Goal: Information Seeking & Learning: Understand process/instructions

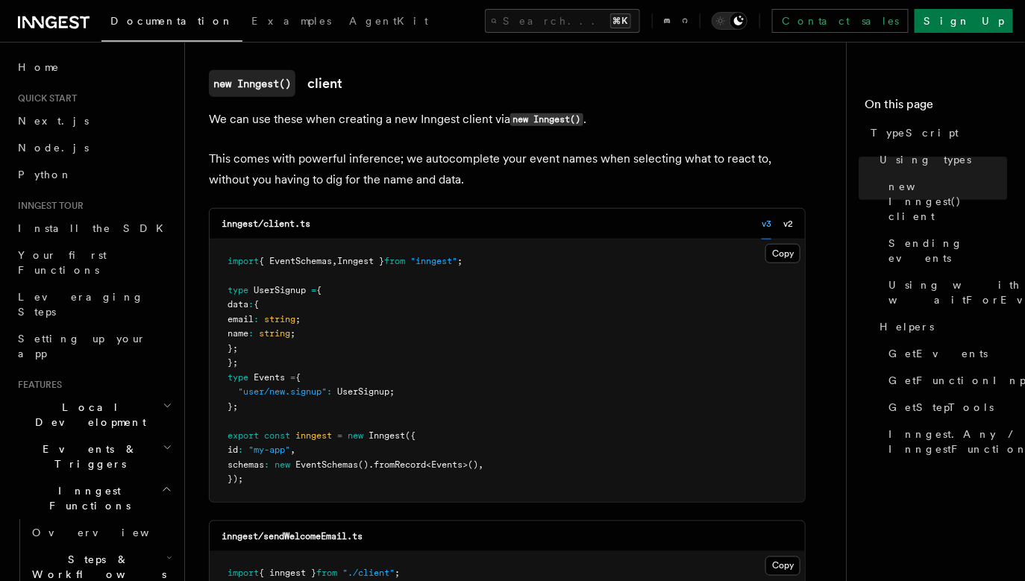
scroll to position [400, 0]
click at [321, 261] on span "{ EventSchemas" at bounding box center [295, 260] width 73 height 10
copy span "EventSchemas"
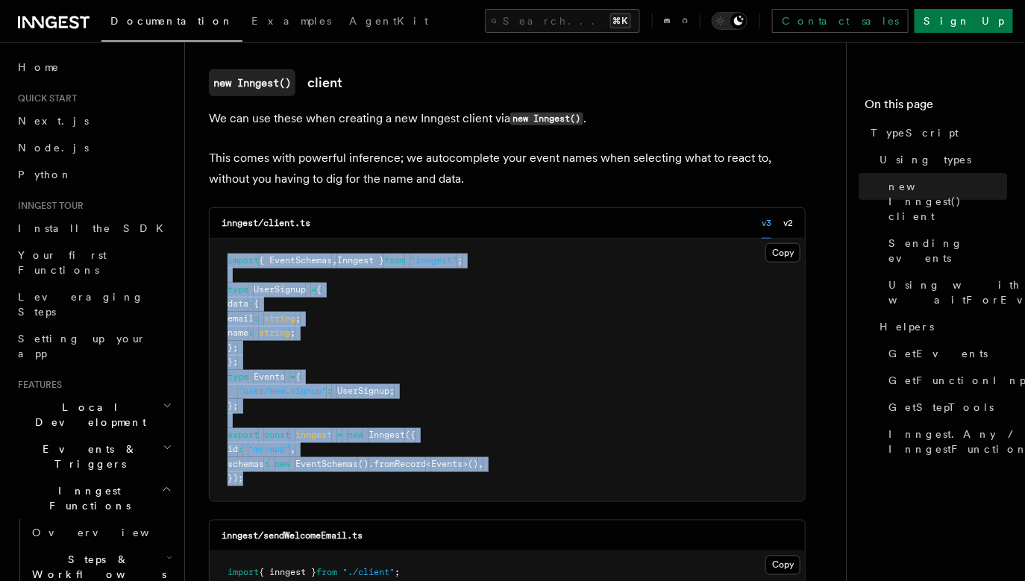
drag, startPoint x: 260, startPoint y: 475, endPoint x: 220, endPoint y: 267, distance: 212.0
click at [220, 267] on pre "import { EventSchemas , Inngest } from "inngest" ; type UserSignup = { data : {…" at bounding box center [507, 370] width 595 height 263
copy code "import { EventSchemas , Inngest } from "inngest" ; type UserSignup = { data : {…"
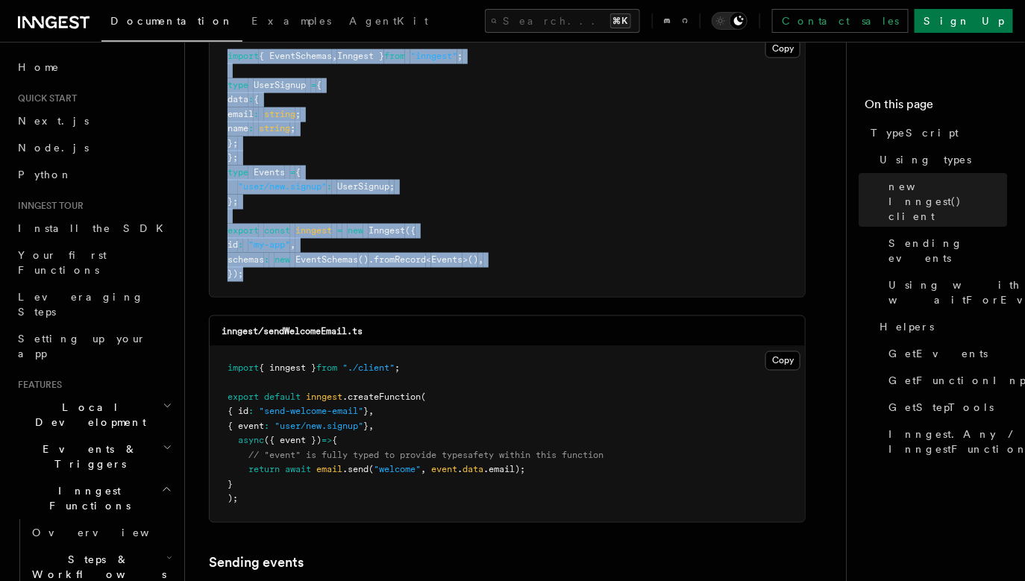
scroll to position [607, 0]
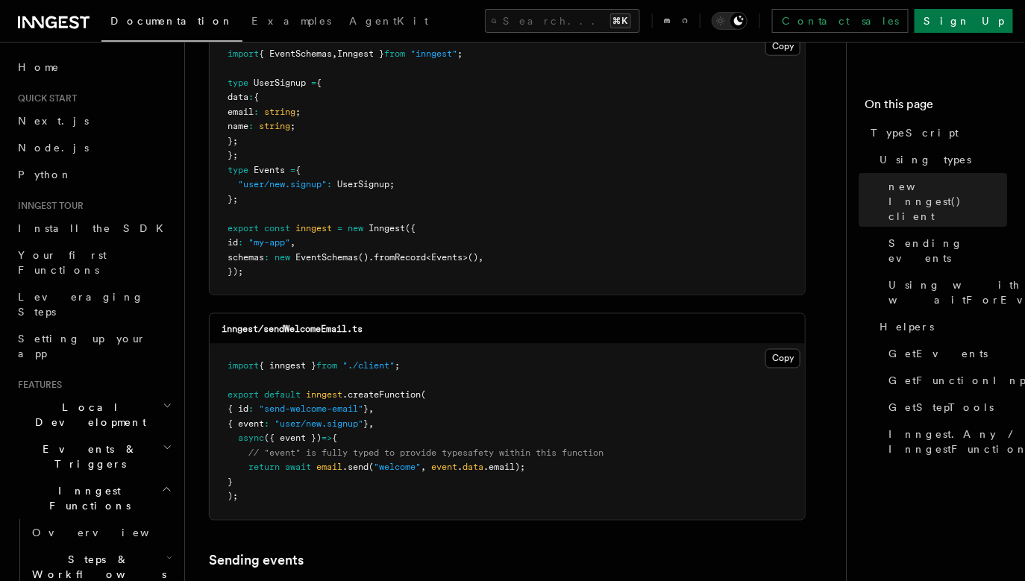
click at [504, 242] on pre "import { EventSchemas , Inngest } from "inngest" ; type UserSignup = { data : {…" at bounding box center [507, 163] width 595 height 263
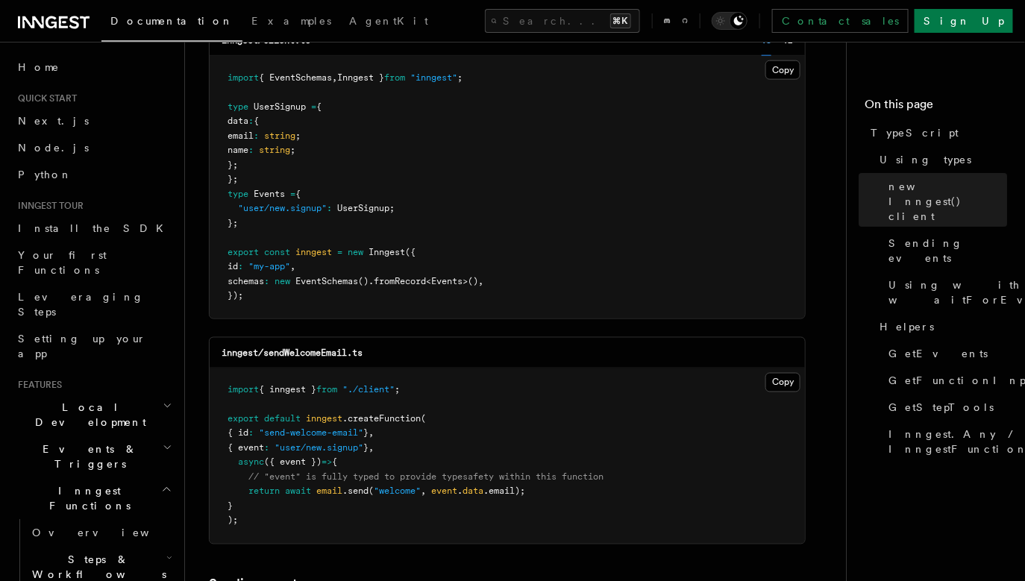
scroll to position [577, 0]
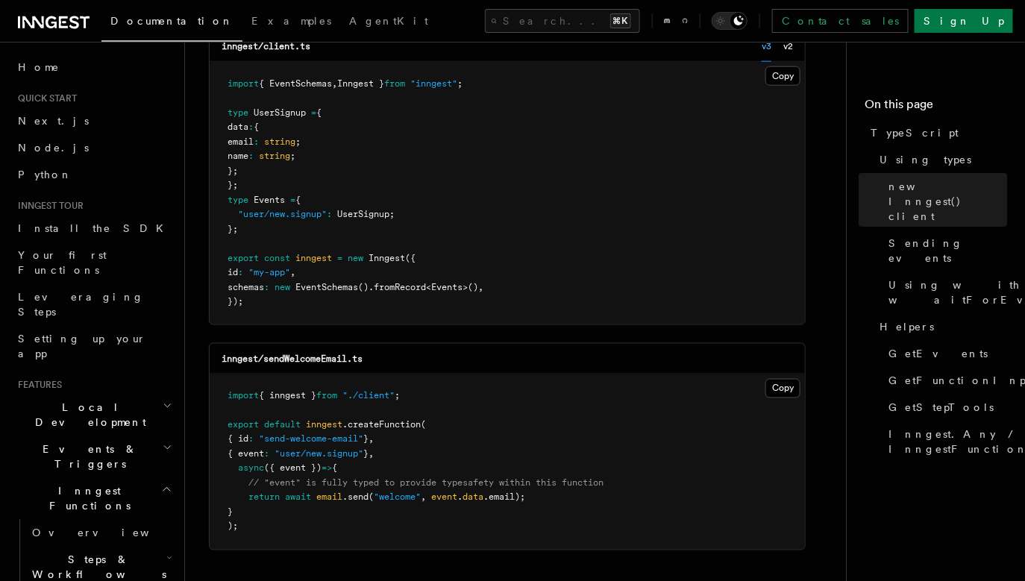
click at [432, 181] on pre "import { EventSchemas , Inngest } from "inngest" ; type UserSignup = { data : {…" at bounding box center [507, 193] width 595 height 263
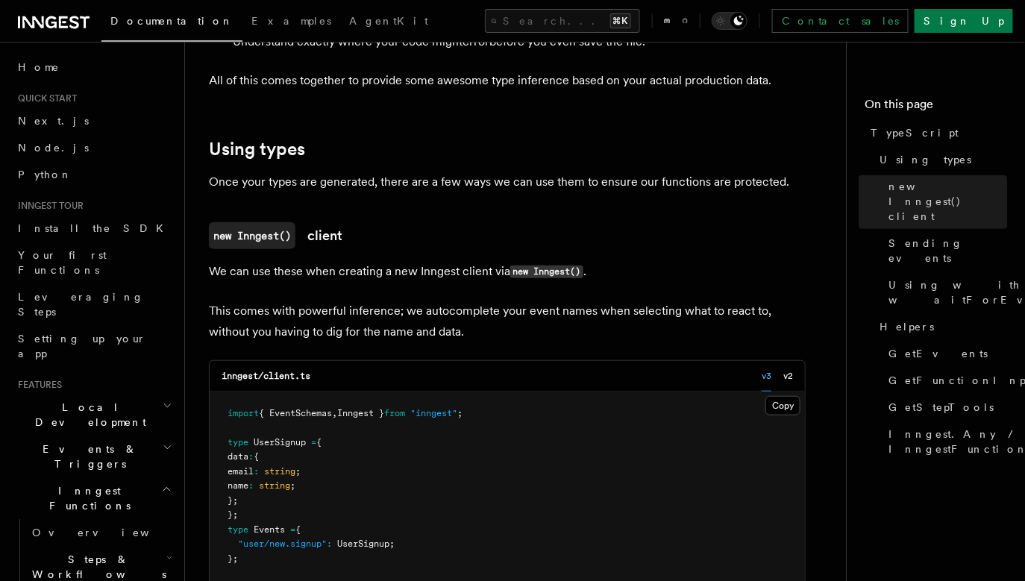
scroll to position [0, 0]
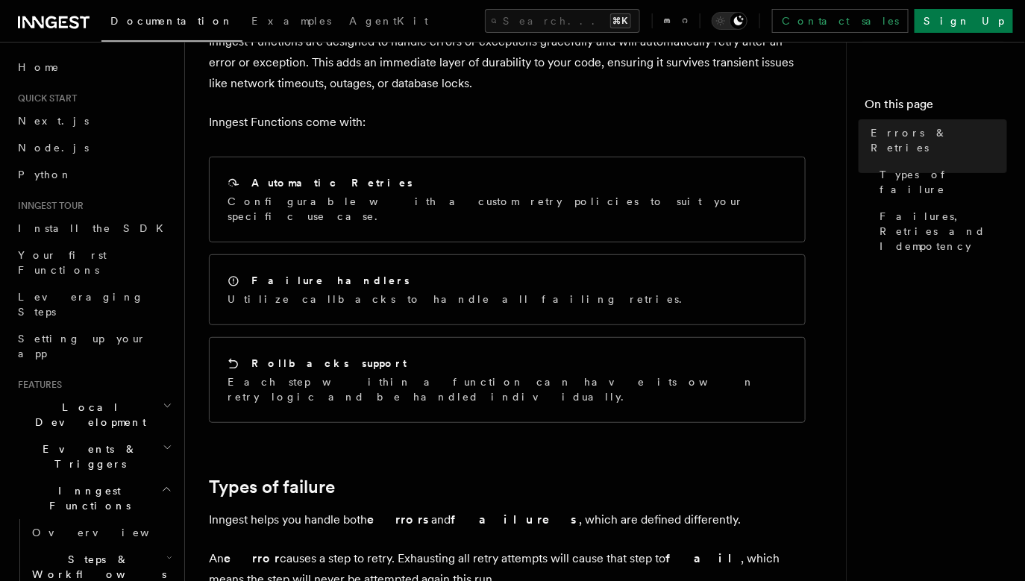
scroll to position [107, 0]
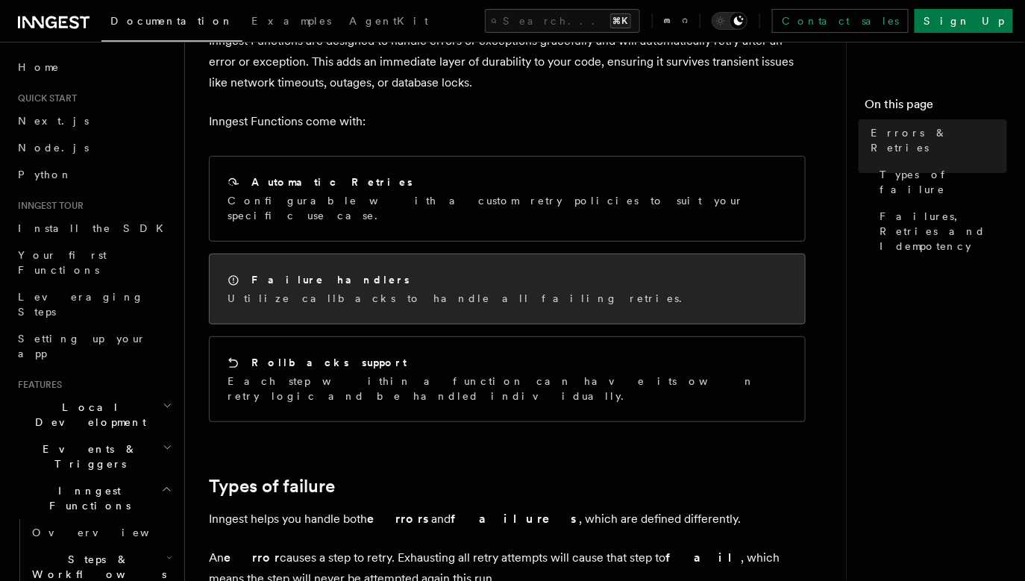
click at [351, 254] on div "Failure handlers Utilize callbacks to handle all failing retries." at bounding box center [507, 288] width 595 height 69
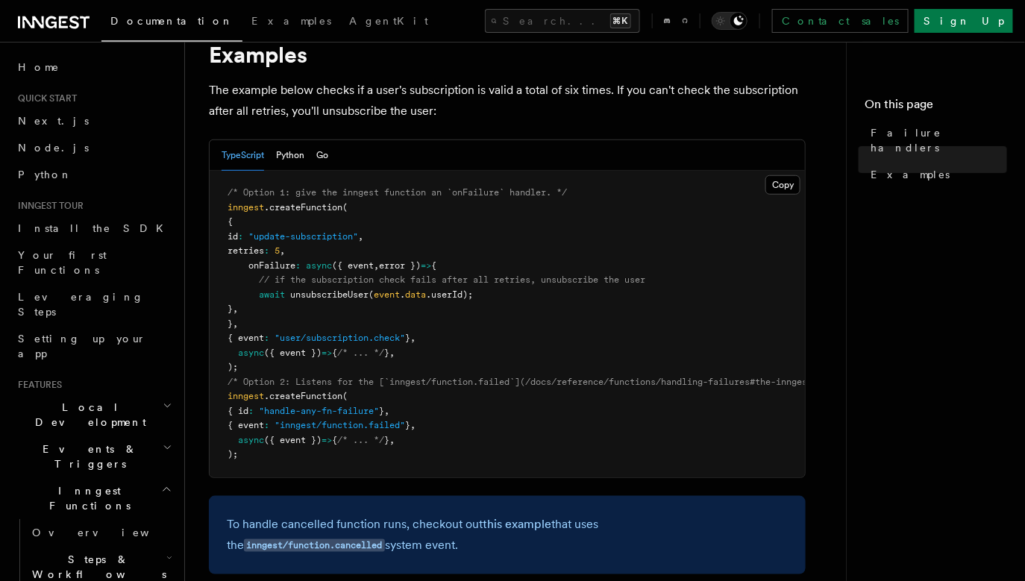
scroll to position [234, 0]
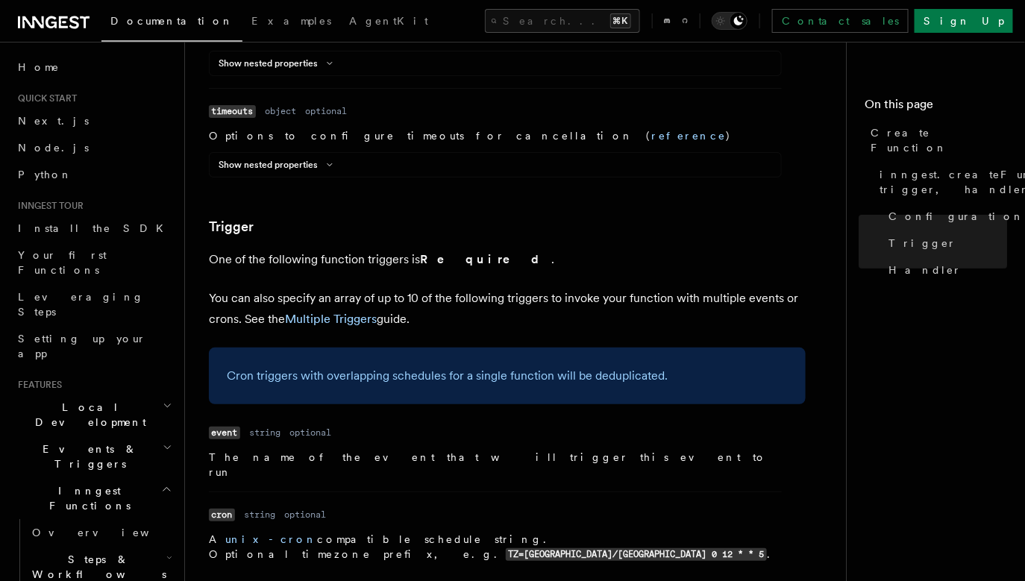
scroll to position [1858, 0]
